Goal: Find specific page/section

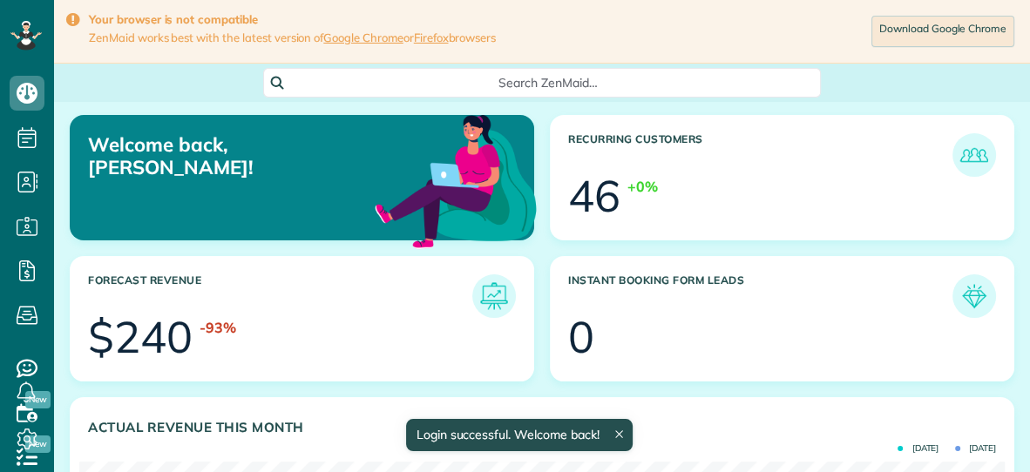
scroll to position [411, 925]
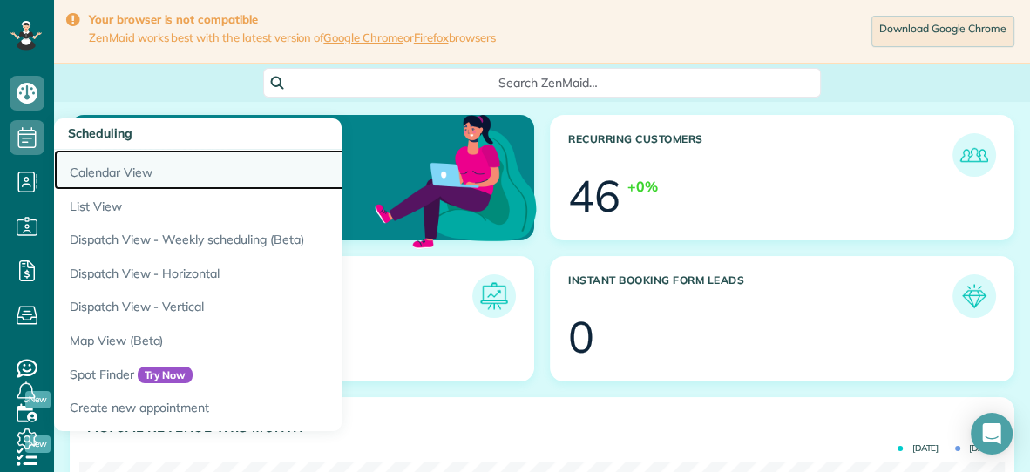
click at [109, 172] on link "Calendar View" at bounding box center [272, 170] width 436 height 40
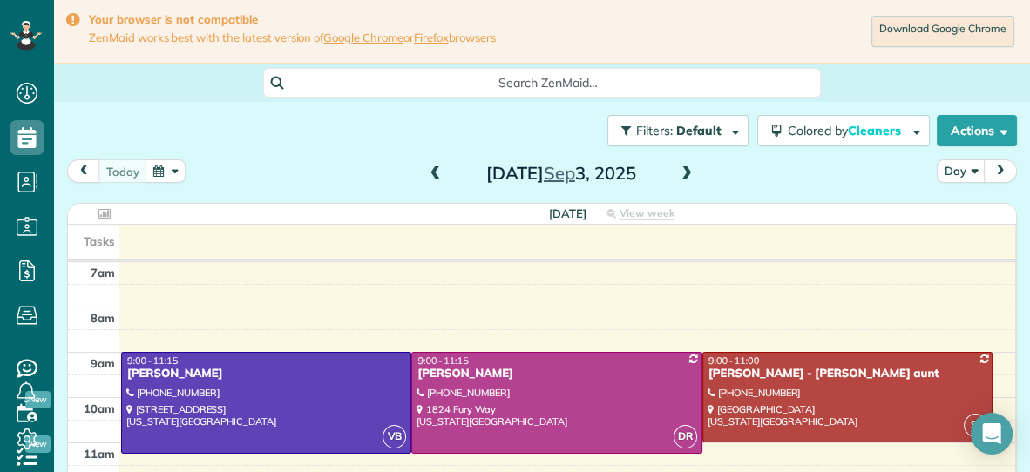
scroll to position [261, 0]
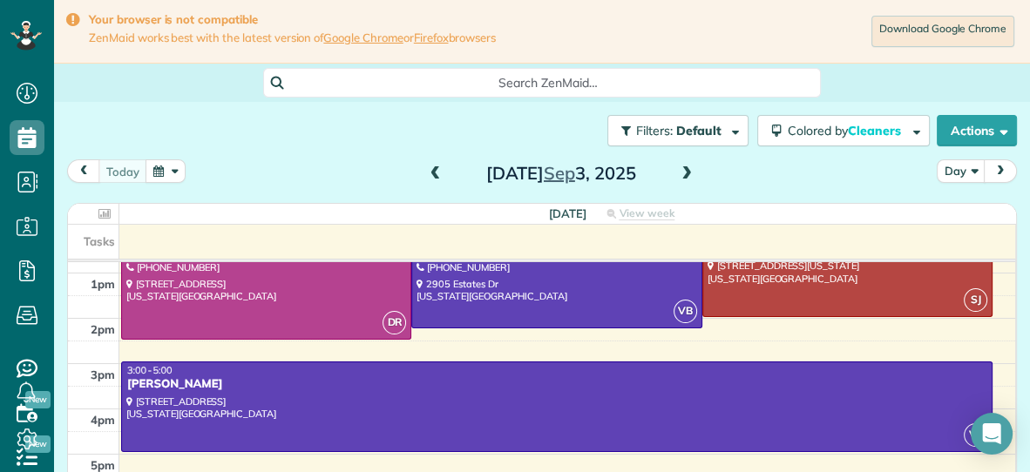
click at [689, 173] on span at bounding box center [686, 174] width 19 height 16
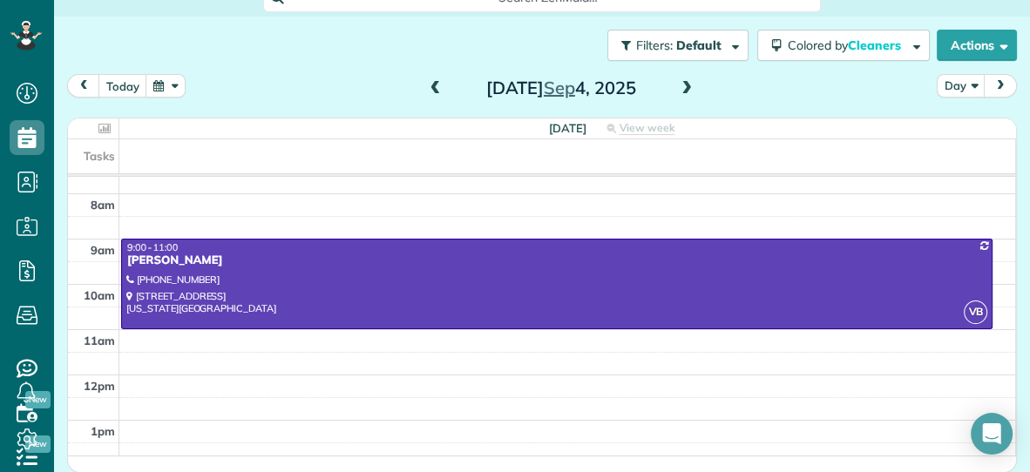
scroll to position [12, 0]
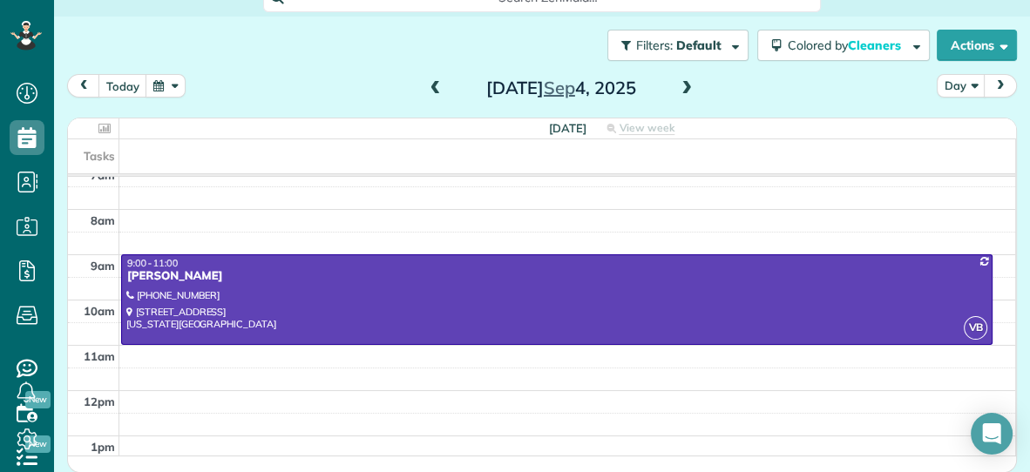
click at [434, 85] on span at bounding box center [435, 89] width 19 height 16
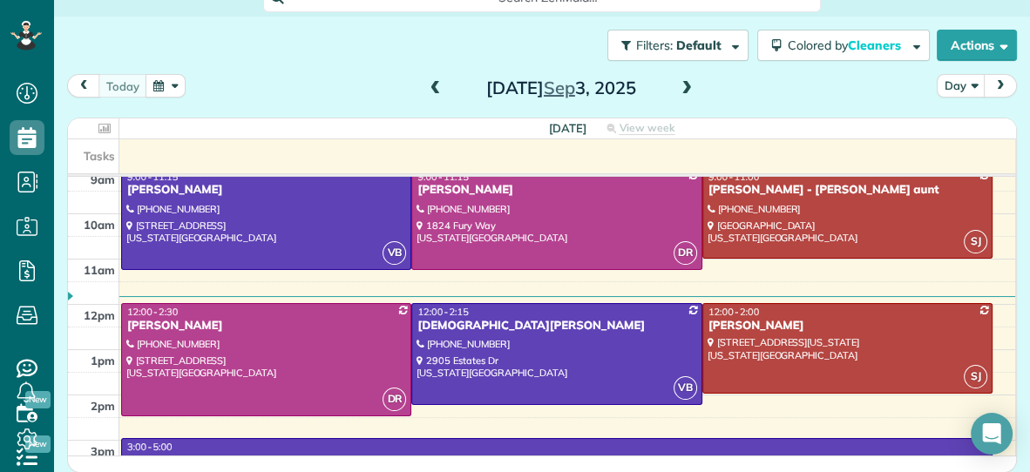
scroll to position [77, 0]
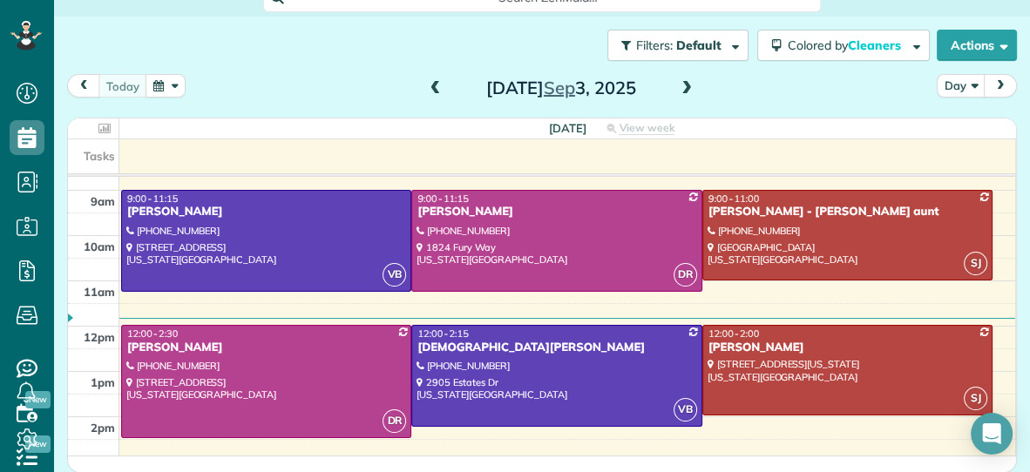
click at [689, 85] on span at bounding box center [686, 89] width 19 height 16
